Goal: Obtain resource: Download file/media

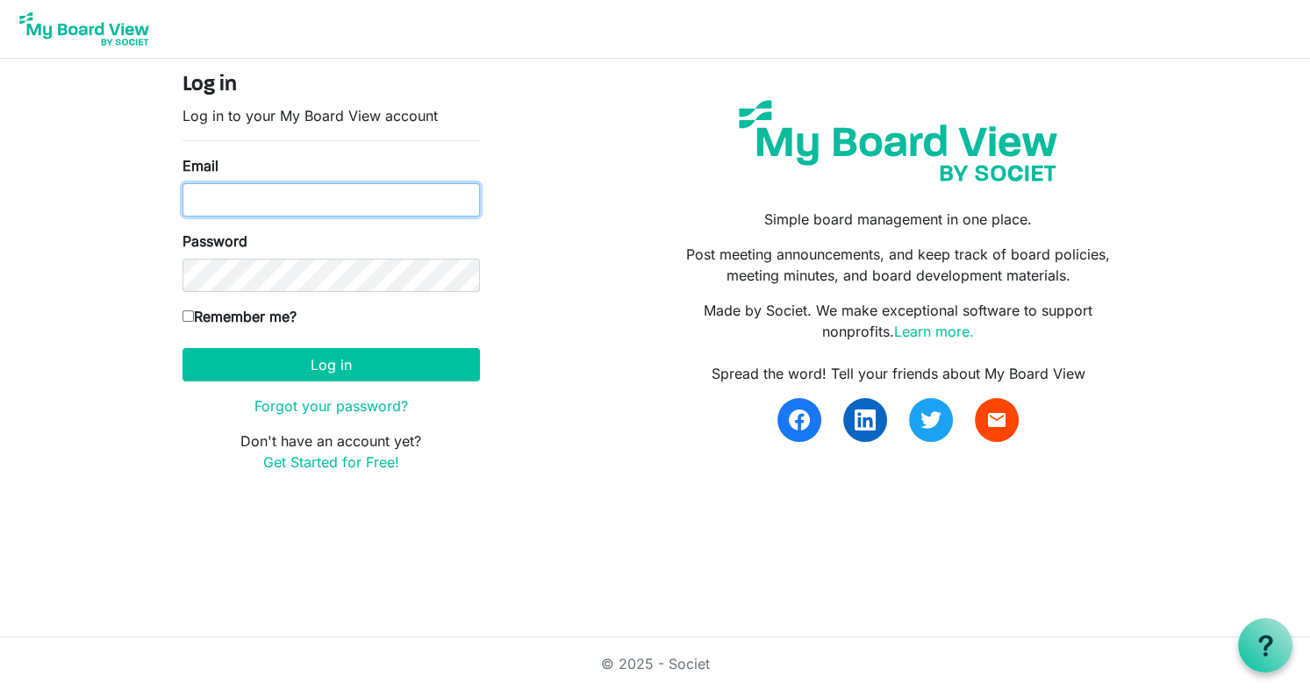
click at [268, 215] on input "Email" at bounding box center [330, 199] width 297 height 33
type input "carolstegmeir567@gmail.com"
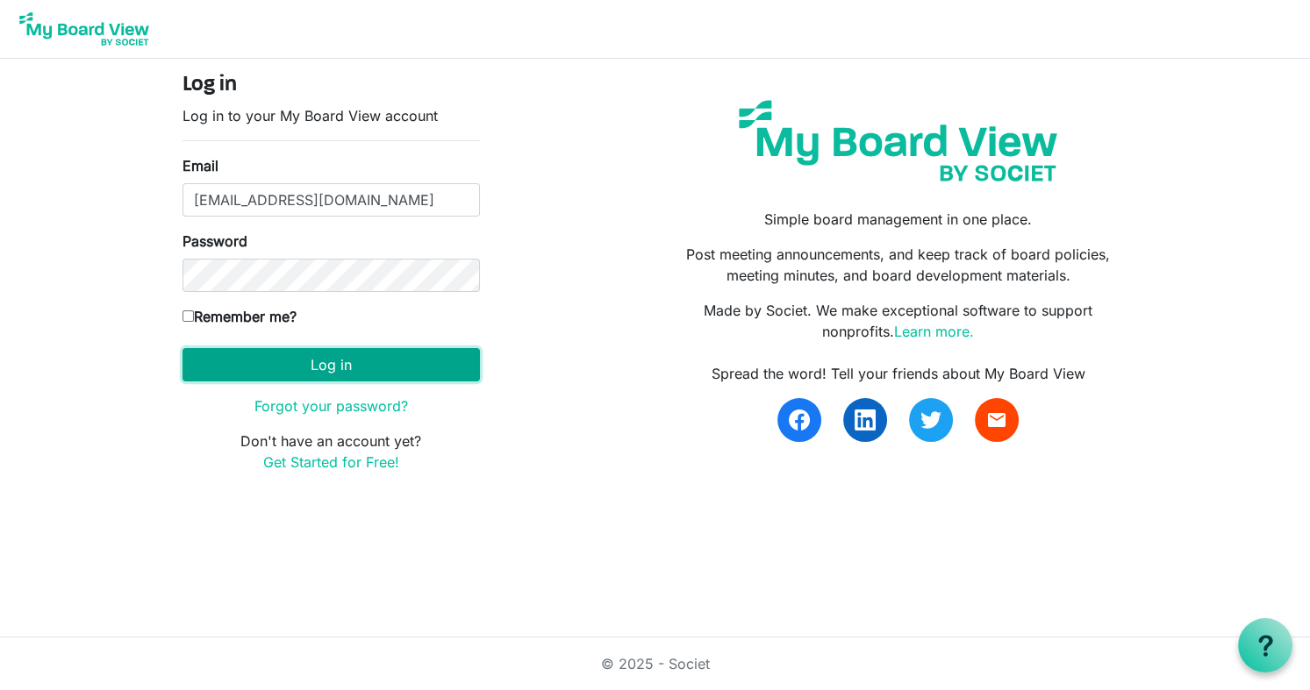
click at [369, 355] on button "Log in" at bounding box center [330, 364] width 297 height 33
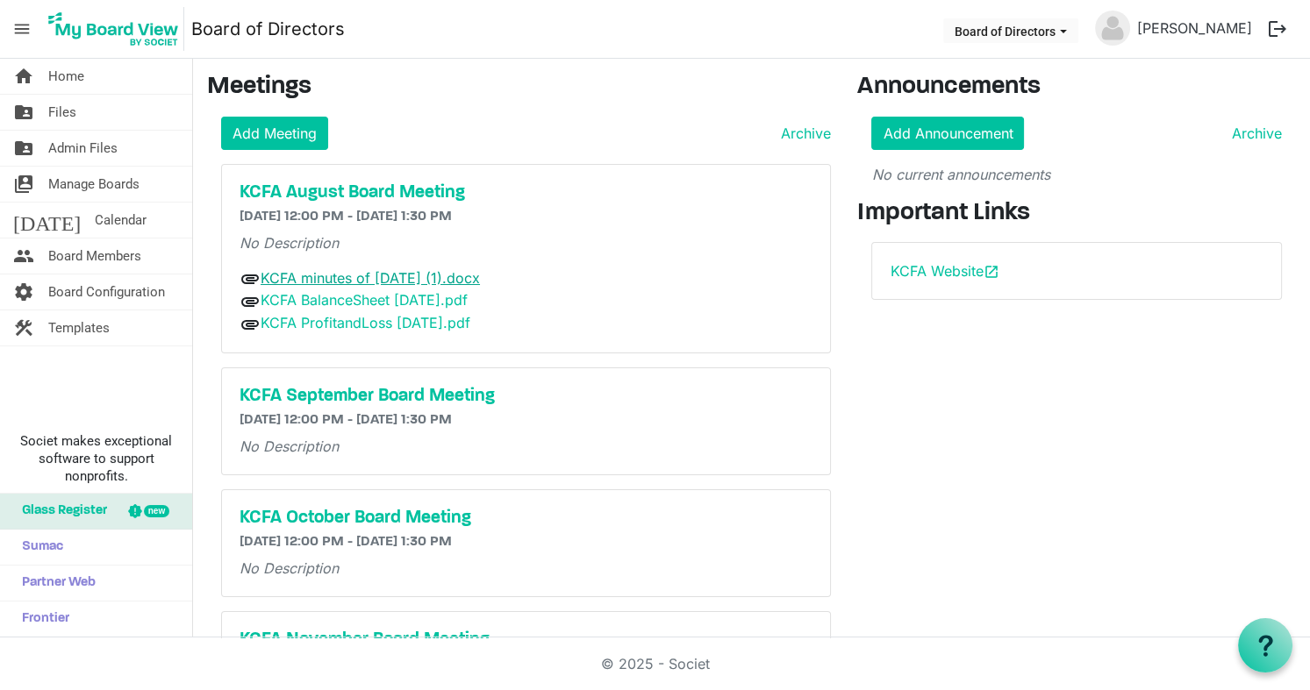
click at [352, 275] on link "KCFA minutes of July 16 2025 (1).docx" at bounding box center [370, 278] width 219 height 18
click at [340, 275] on link "KCFA minutes of July 16 2025 (1).docx" at bounding box center [370, 278] width 219 height 18
click at [331, 298] on link "KCFA BalanceSheet August 2025.pdf" at bounding box center [364, 300] width 207 height 18
click at [340, 321] on link "KCFA ProfitandLoss August 2025.pdf" at bounding box center [366, 323] width 210 height 18
click at [939, 266] on link "KCFA Website open_in_new" at bounding box center [943, 271] width 109 height 18
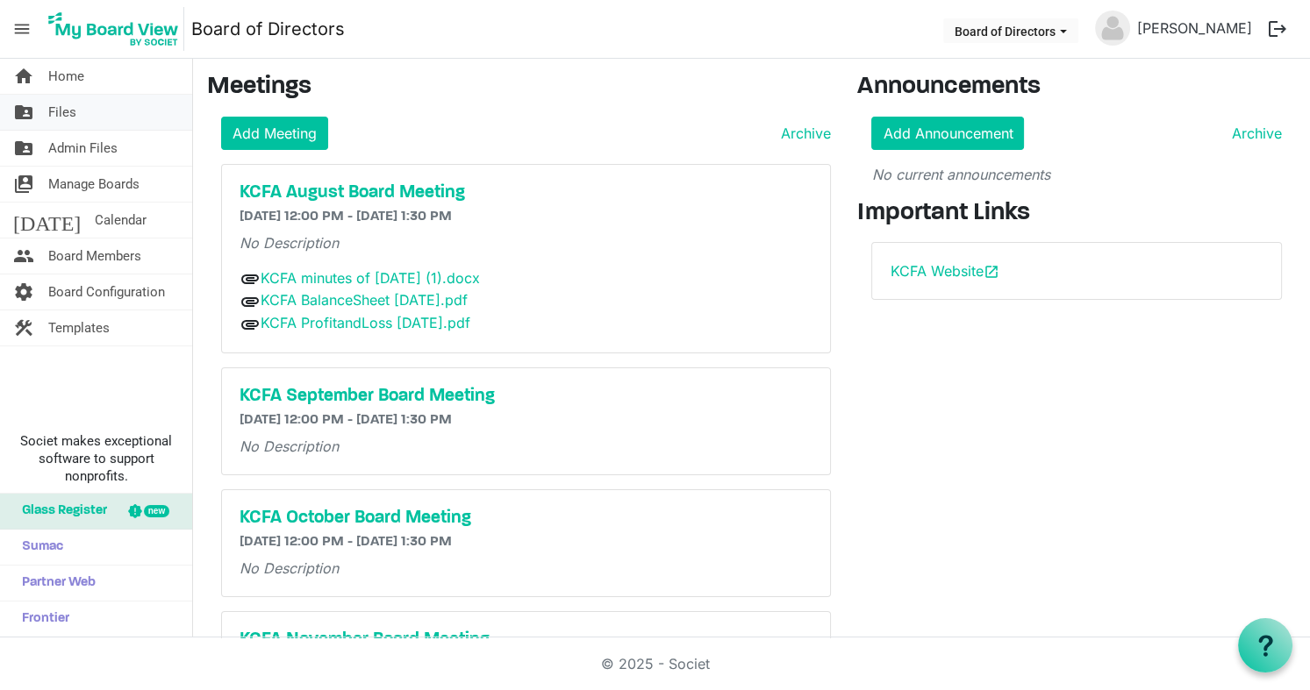
click at [56, 109] on span "Files" at bounding box center [62, 112] width 28 height 35
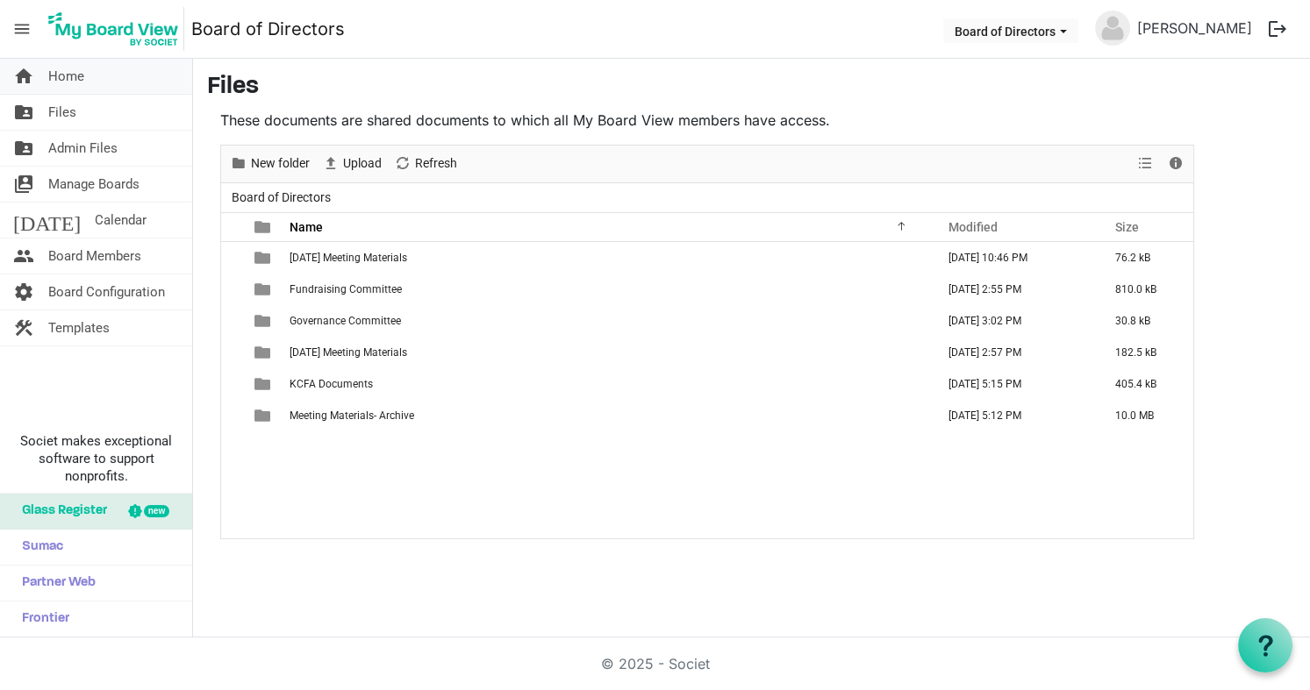
click at [54, 68] on span "Home" at bounding box center [66, 76] width 36 height 35
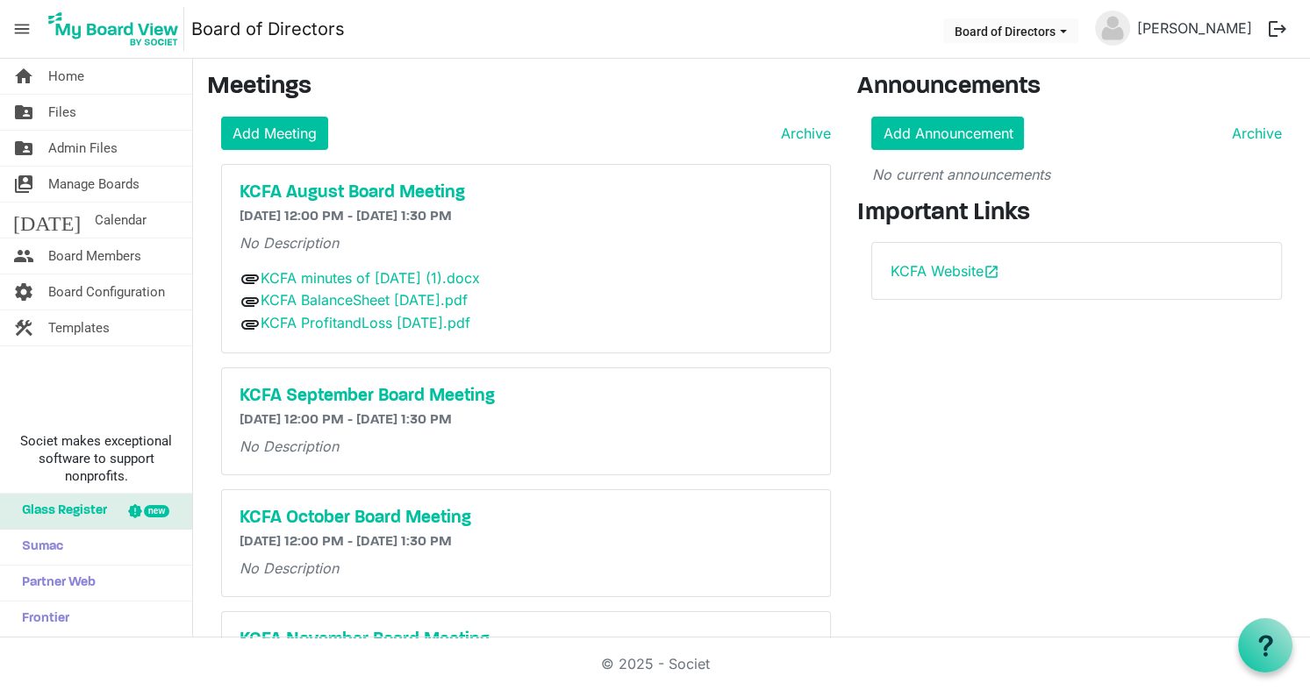
click at [1281, 24] on button "logout" at bounding box center [1277, 29] width 37 height 37
